Goal: Book appointment/travel/reservation

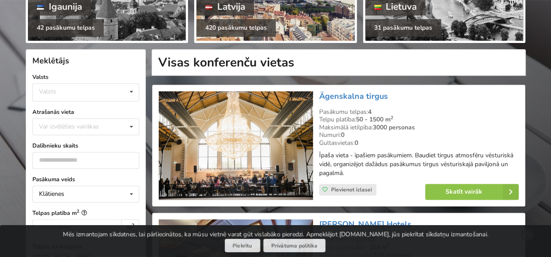
scroll to position [177, 0]
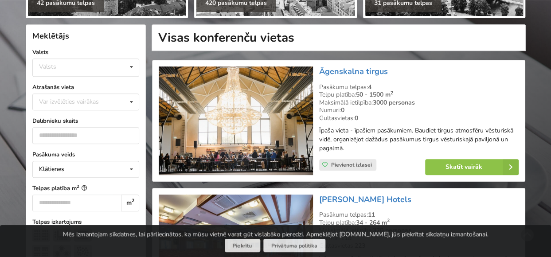
click at [135, 67] on icon at bounding box center [131, 67] width 13 height 16
click at [63, 97] on div "Latvija" at bounding box center [86, 101] width 106 height 16
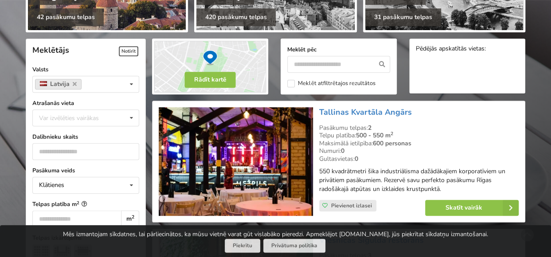
scroll to position [177, 0]
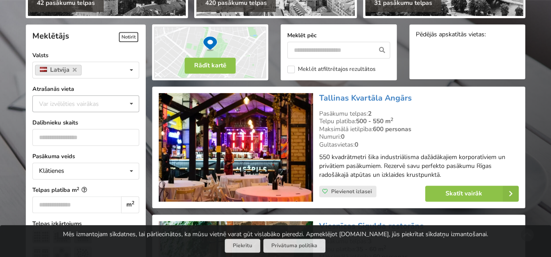
click at [130, 103] on icon at bounding box center [131, 104] width 13 height 16
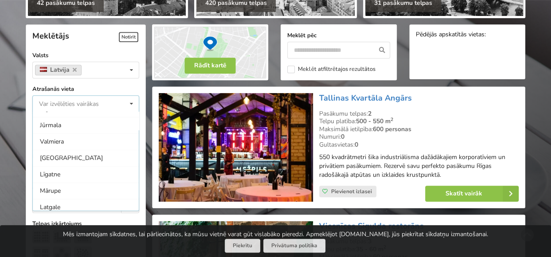
scroll to position [222, 0]
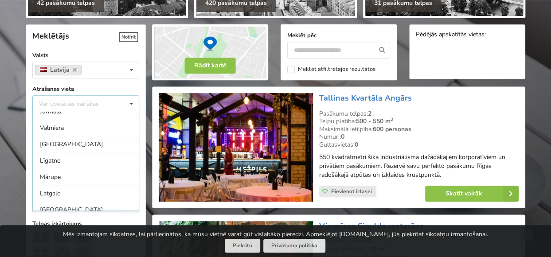
click at [114, 87] on label "Atrašanās vieta" at bounding box center [85, 89] width 107 height 9
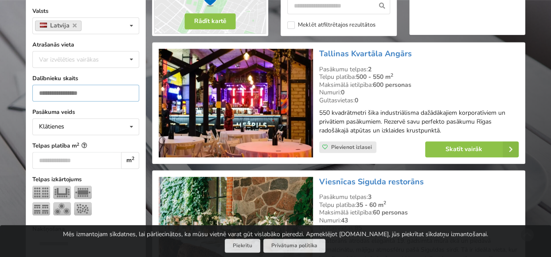
click at [97, 97] on input "number" at bounding box center [85, 93] width 107 height 17
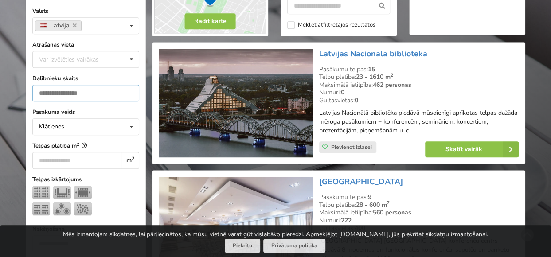
scroll to position [199, 0]
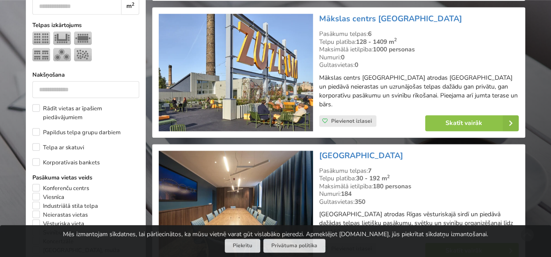
scroll to position [420, 0]
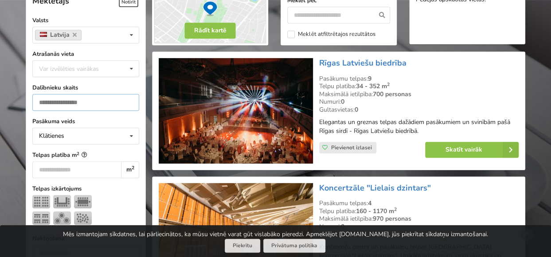
scroll to position [199, 0]
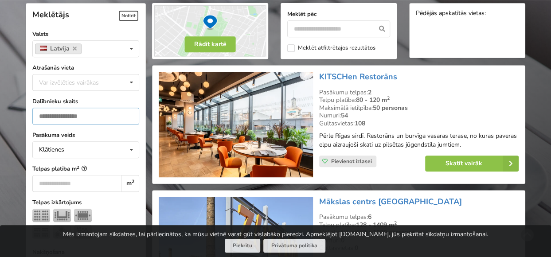
type input "*"
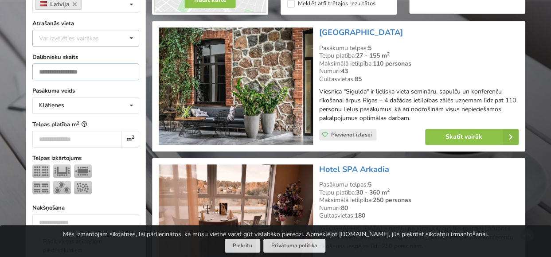
type input "*"
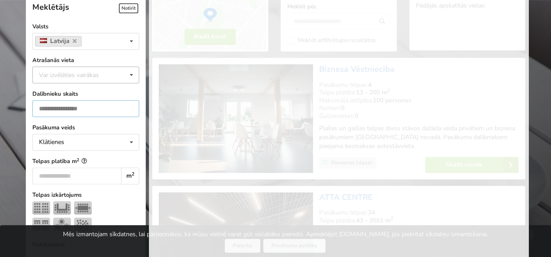
scroll to position [199, 0]
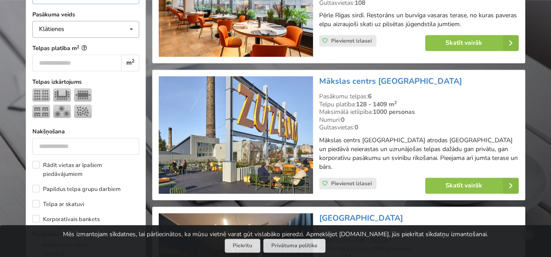
scroll to position [331, 0]
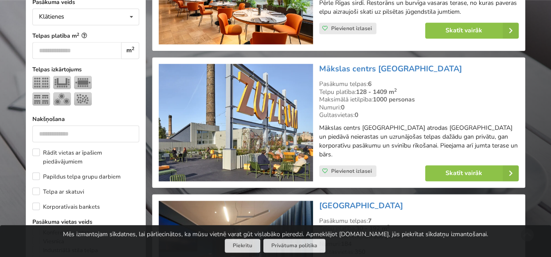
type input "**"
click at [66, 134] on input "number" at bounding box center [85, 133] width 107 height 17
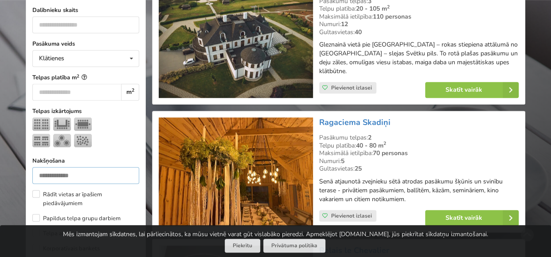
scroll to position [376, 0]
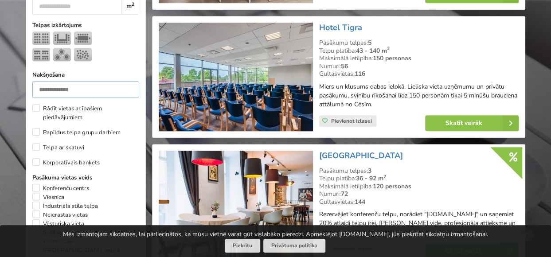
scroll to position [420, 0]
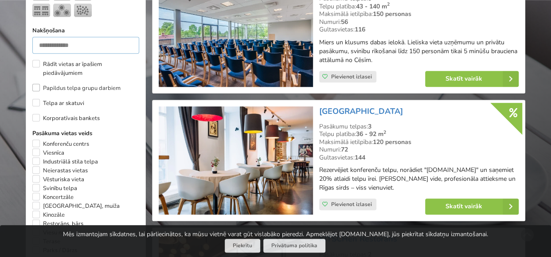
type input "**"
click at [36, 87] on label "Papildus telpa grupu darbiem" at bounding box center [76, 88] width 88 height 9
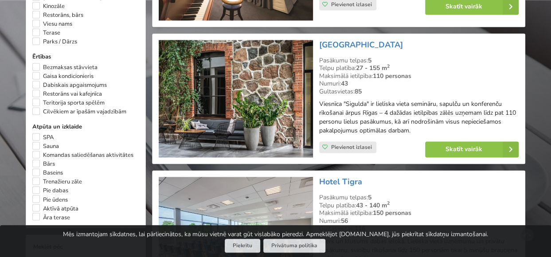
scroll to position [642, 0]
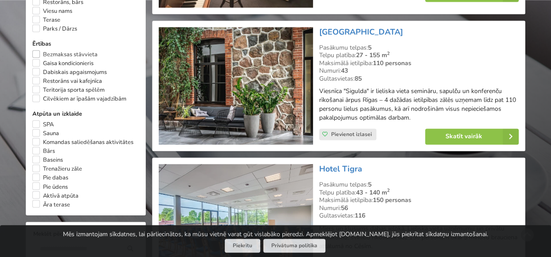
click at [34, 59] on label "Bezmaksas stāvvieta" at bounding box center [64, 54] width 65 height 9
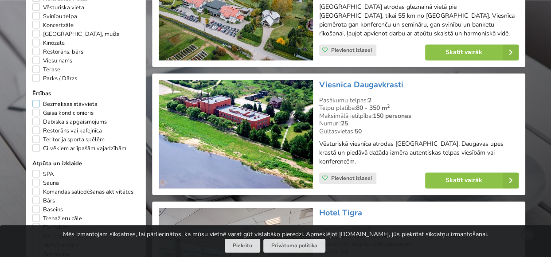
scroll to position [597, 0]
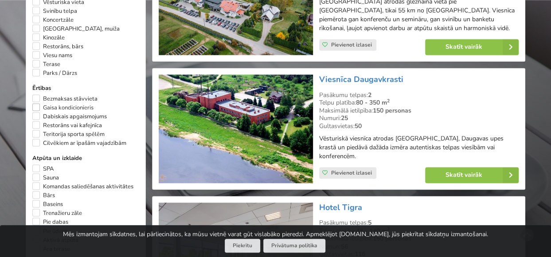
click at [36, 111] on label "Gaisa kondicionieris" at bounding box center [62, 107] width 61 height 9
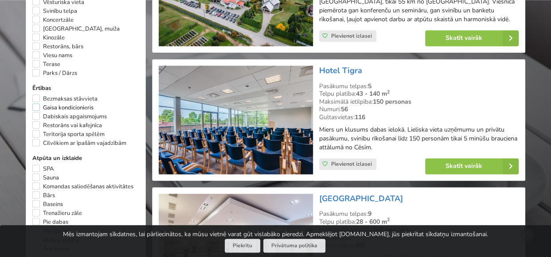
scroll to position [642, 0]
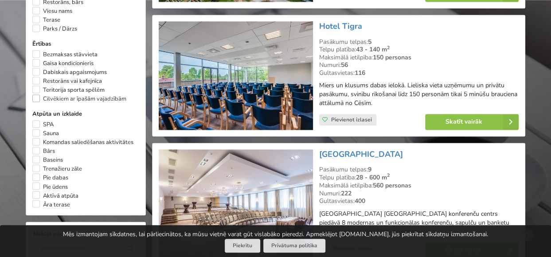
click at [33, 103] on label "Cilvēkiem ar īpašām vajadzībām" at bounding box center [79, 98] width 94 height 9
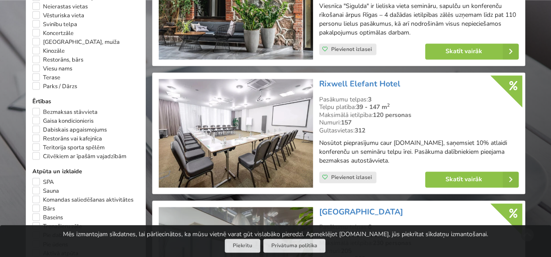
scroll to position [597, 0]
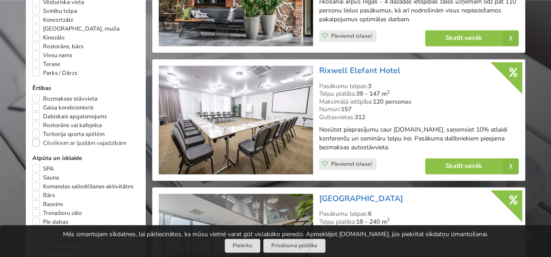
click at [36, 148] on label "Cilvēkiem ar īpašām vajadzībām" at bounding box center [79, 143] width 94 height 9
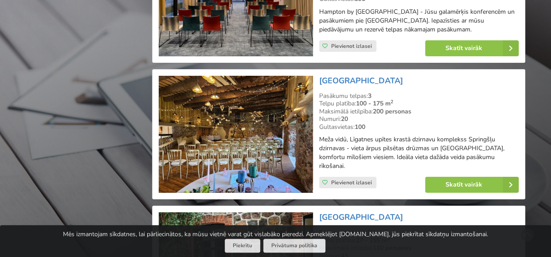
scroll to position [1661, 0]
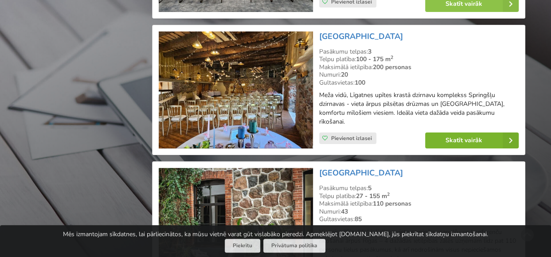
click at [457, 133] on link "Skatīt vairāk" at bounding box center [472, 141] width 94 height 16
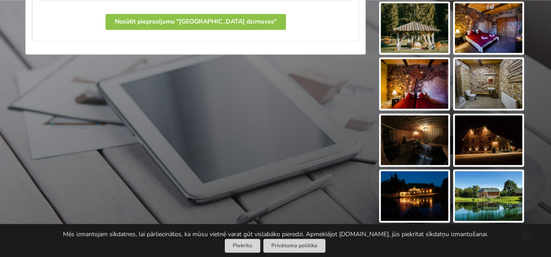
scroll to position [709, 0]
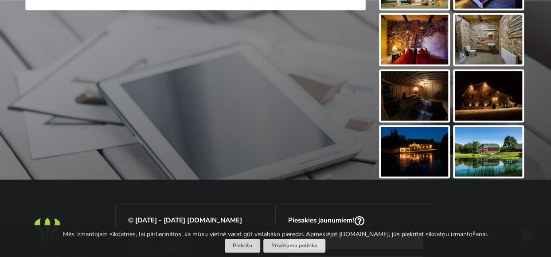
click at [486, 155] on img at bounding box center [488, 152] width 67 height 50
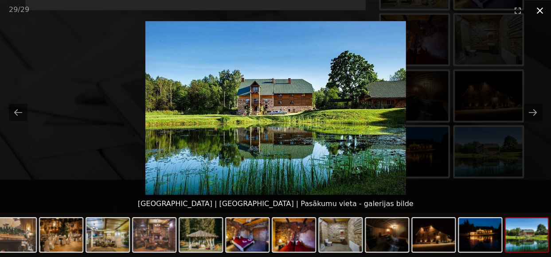
click at [539, 14] on button "Close gallery" at bounding box center [540, 10] width 22 height 21
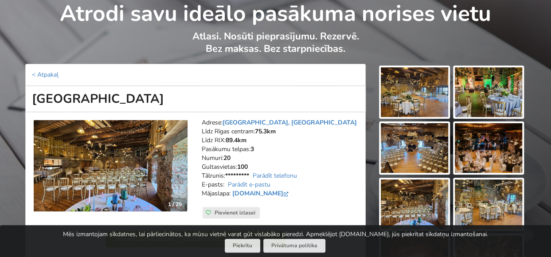
scroll to position [0, 0]
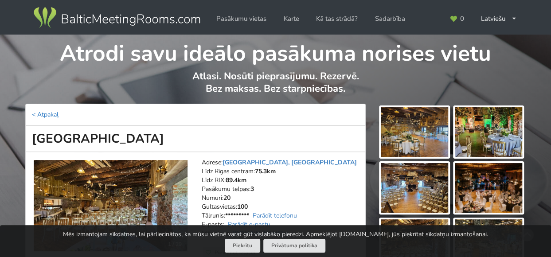
click at [42, 114] on link "< Atpakaļ" at bounding box center [45, 114] width 27 height 8
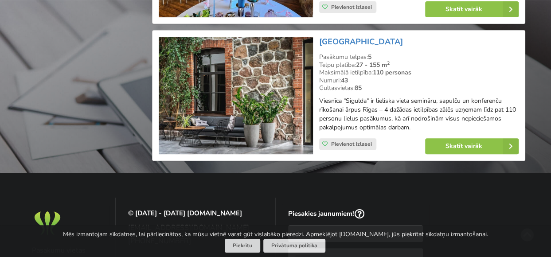
scroll to position [1794, 0]
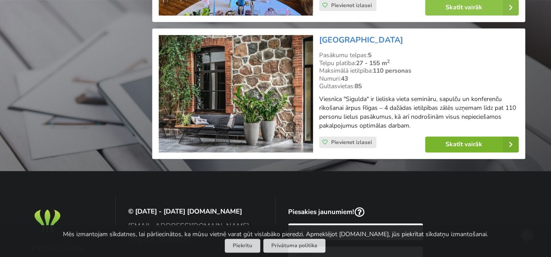
click at [461, 136] on link "Skatīt vairāk" at bounding box center [472, 144] width 94 height 16
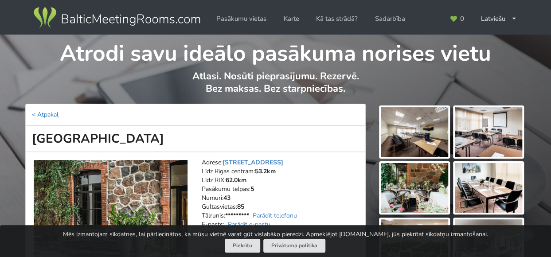
click at [33, 112] on link "< Atpakaļ" at bounding box center [45, 114] width 27 height 8
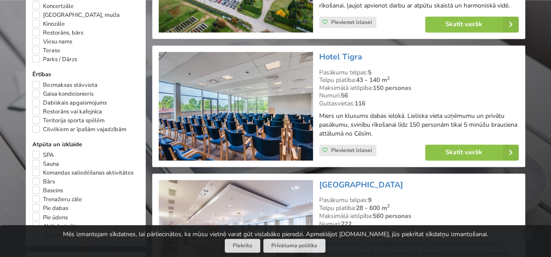
scroll to position [597, 0]
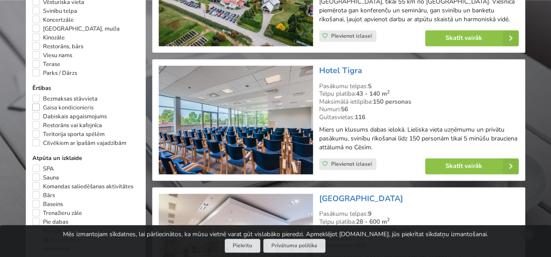
click at [36, 112] on label "Gaisa kondicionieris" at bounding box center [62, 107] width 61 height 9
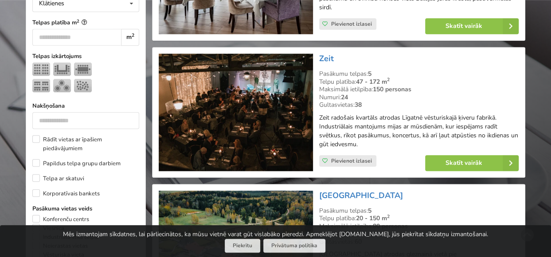
scroll to position [331, 0]
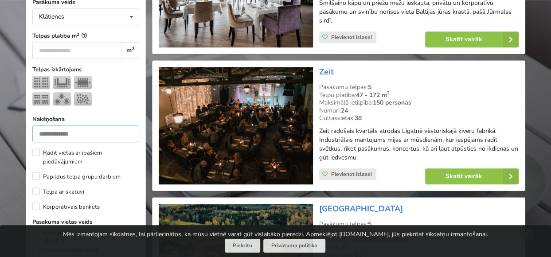
click at [80, 131] on input "**" at bounding box center [85, 133] width 107 height 17
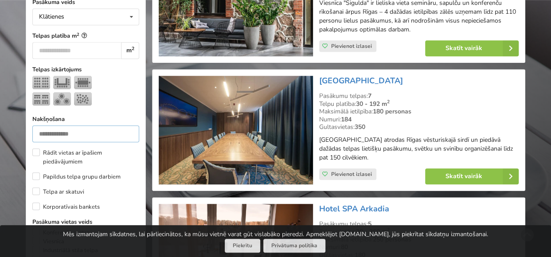
click at [127, 132] on input "**" at bounding box center [85, 133] width 107 height 17
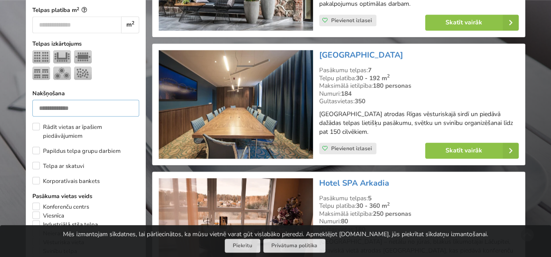
scroll to position [376, 0]
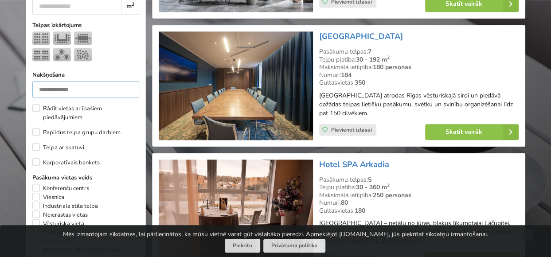
drag, startPoint x: 64, startPoint y: 90, endPoint x: 34, endPoint y: 90, distance: 30.1
click at [34, 90] on input "**" at bounding box center [85, 89] width 107 height 17
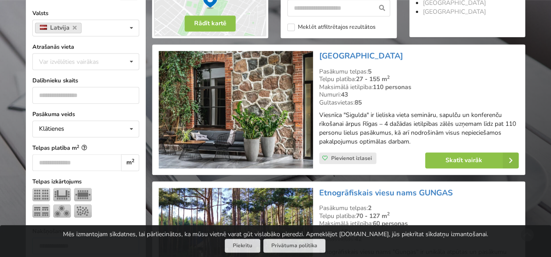
scroll to position [199, 0]
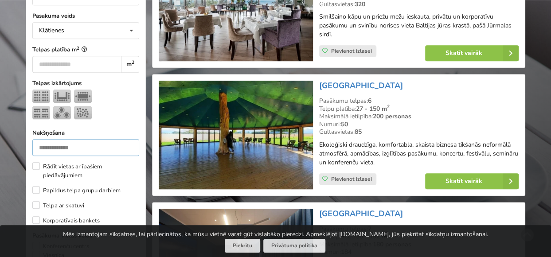
scroll to position [331, 0]
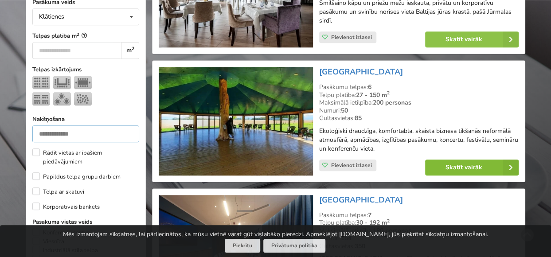
type input "**"
click at [461, 162] on link "Skatīt vairāk" at bounding box center [472, 168] width 94 height 16
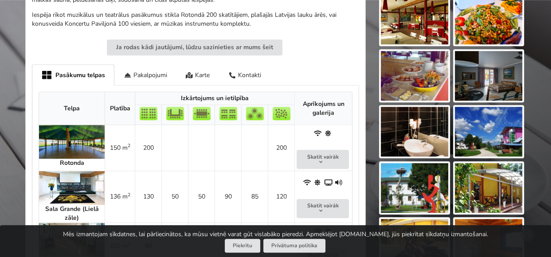
scroll to position [310, 0]
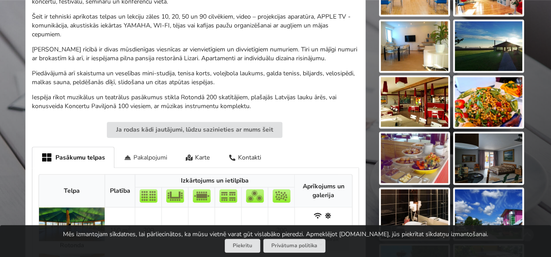
click at [147, 161] on div "Pakalpojumi" at bounding box center [145, 157] width 62 height 21
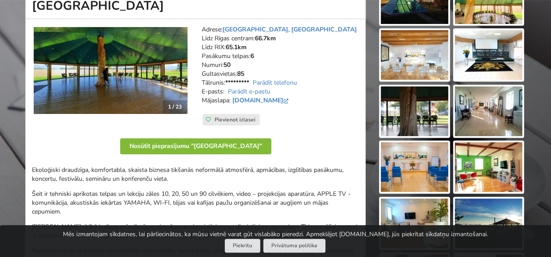
scroll to position [89, 0]
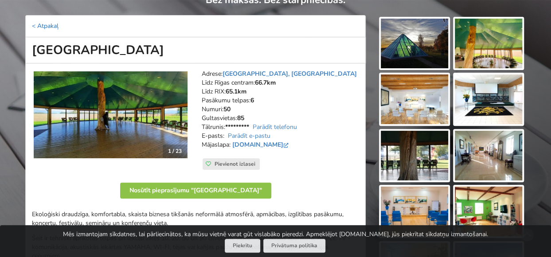
click at [34, 24] on link "< Atpakaļ" at bounding box center [45, 26] width 27 height 8
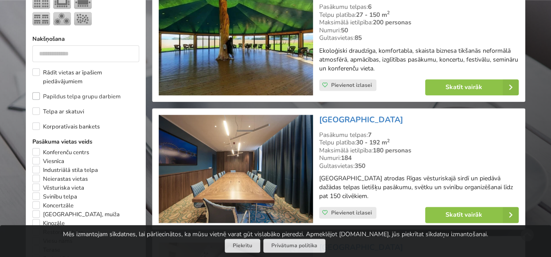
scroll to position [420, 0]
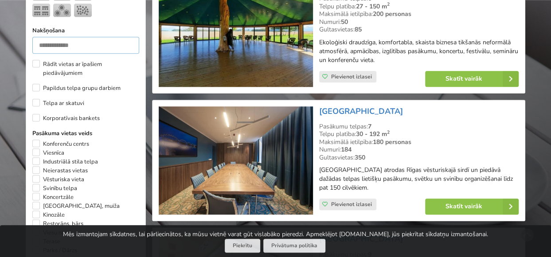
drag, startPoint x: 50, startPoint y: 42, endPoint x: 35, endPoint y: 42, distance: 14.6
click at [35, 42] on input "**" at bounding box center [85, 45] width 107 height 17
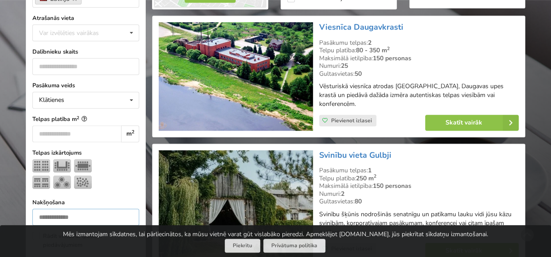
scroll to position [199, 0]
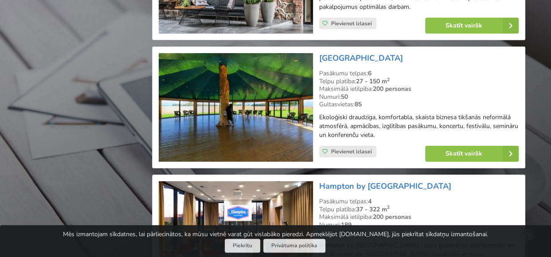
scroll to position [1439, 0]
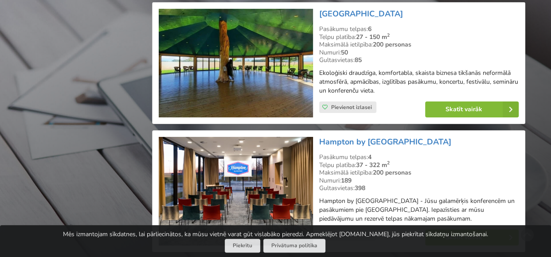
type input "**"
click at [450, 101] on link "Skatīt vairāk" at bounding box center [472, 109] width 94 height 16
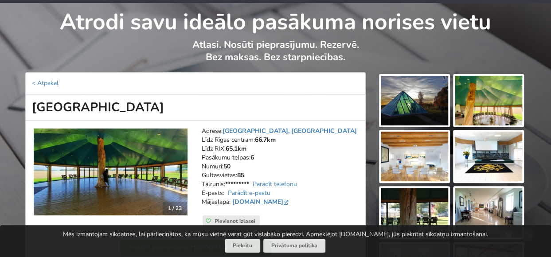
scroll to position [44, 0]
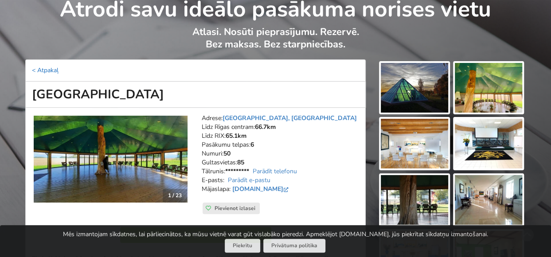
click at [48, 73] on link "< Atpakaļ" at bounding box center [45, 70] width 27 height 8
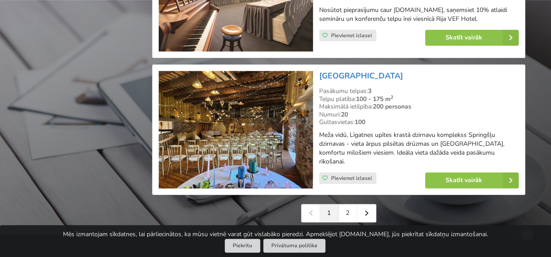
scroll to position [2015, 0]
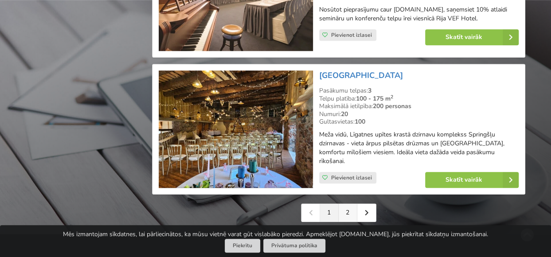
click at [347, 204] on link "2" at bounding box center [348, 213] width 19 height 18
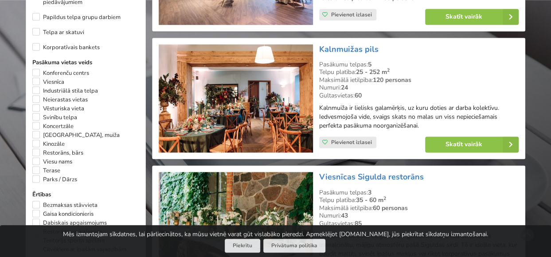
scroll to position [487, 0]
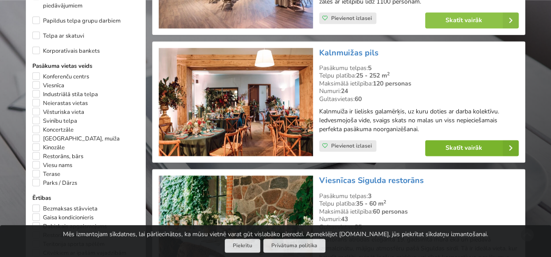
click at [474, 147] on link "Skatīt vairāk" at bounding box center [472, 148] width 94 height 16
